Goal: Task Accomplishment & Management: Complete application form

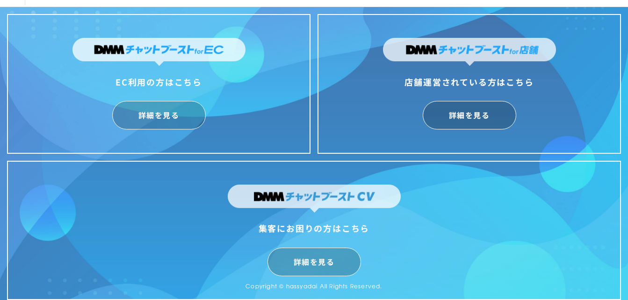
scroll to position [23, 0]
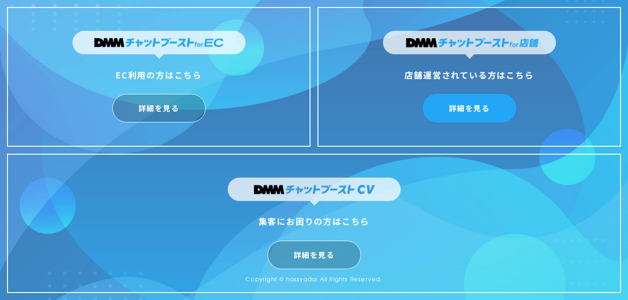
click at [456, 113] on link "詳細を見る" at bounding box center [470, 108] width 94 height 29
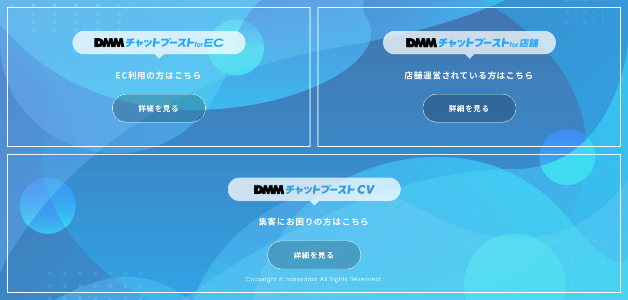
scroll to position [0, 0]
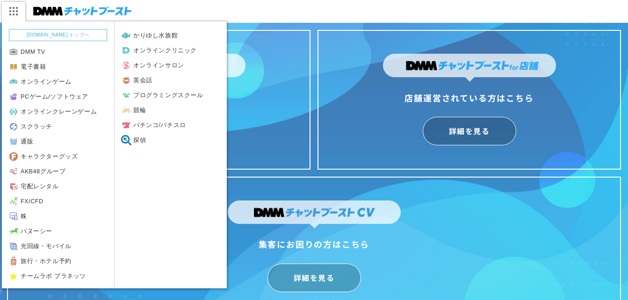
click at [14, 11] on img at bounding box center [12, 11] width 23 height 20
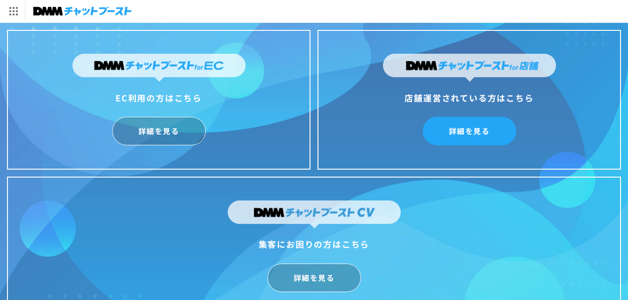
click at [456, 126] on link "詳細を見る" at bounding box center [470, 131] width 94 height 29
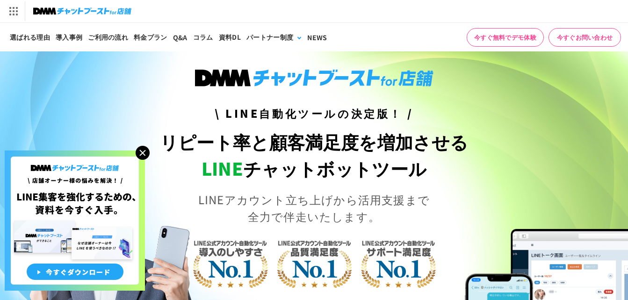
click at [585, 32] on link "今すぐお問い合わせ" at bounding box center [585, 37] width 72 height 19
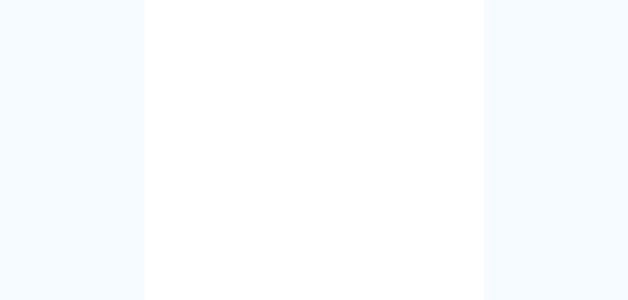
scroll to position [281, 0]
click at [148, 228] on div at bounding box center [315, 210] width 340 height 620
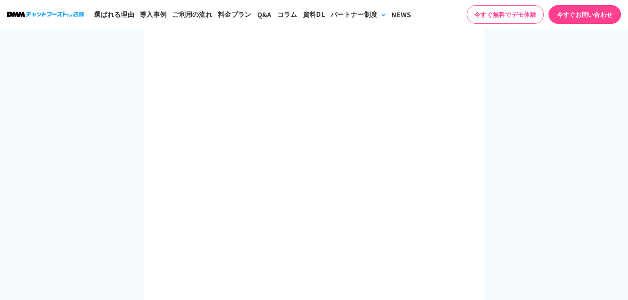
scroll to position [421, 0]
